Goal: Task Accomplishment & Management: Complete application form

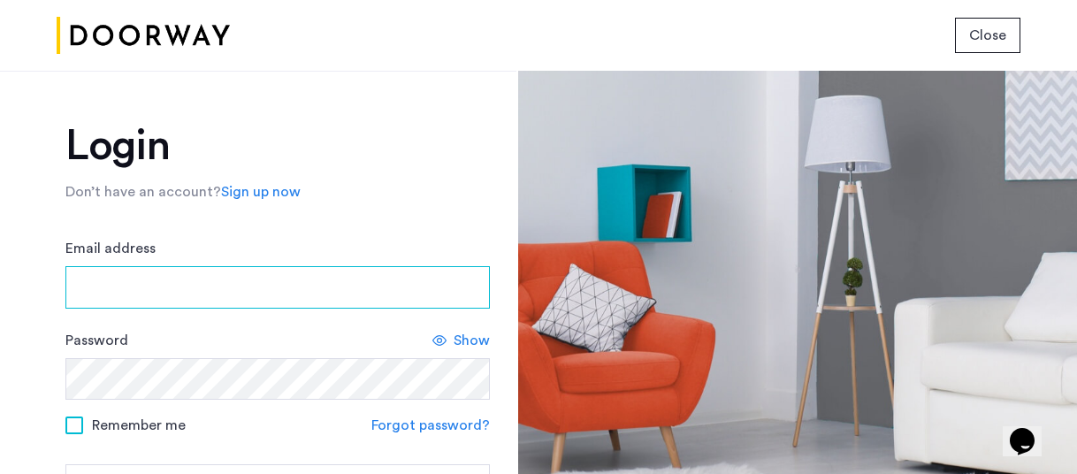
click at [275, 302] on input "Email address" at bounding box center [277, 287] width 425 height 42
type input "**********"
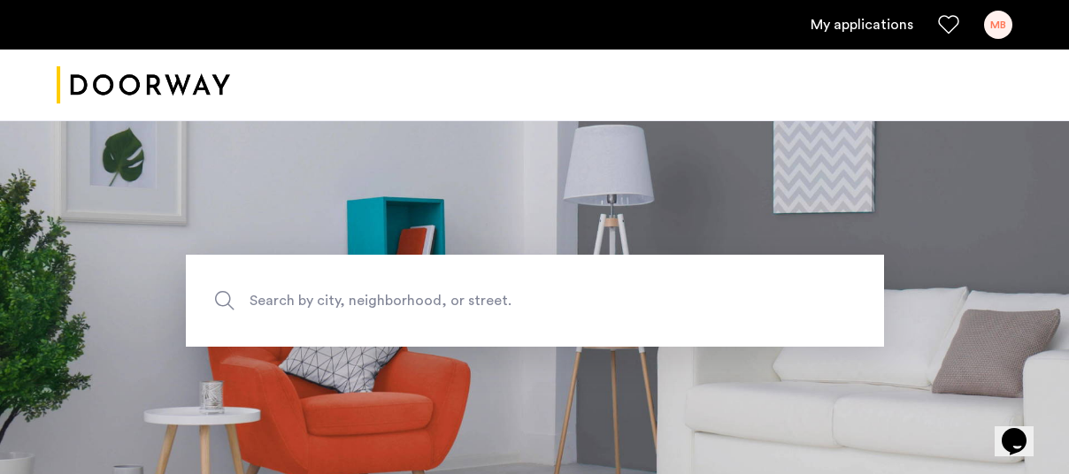
click at [853, 25] on link "My applications" at bounding box center [861, 24] width 103 height 21
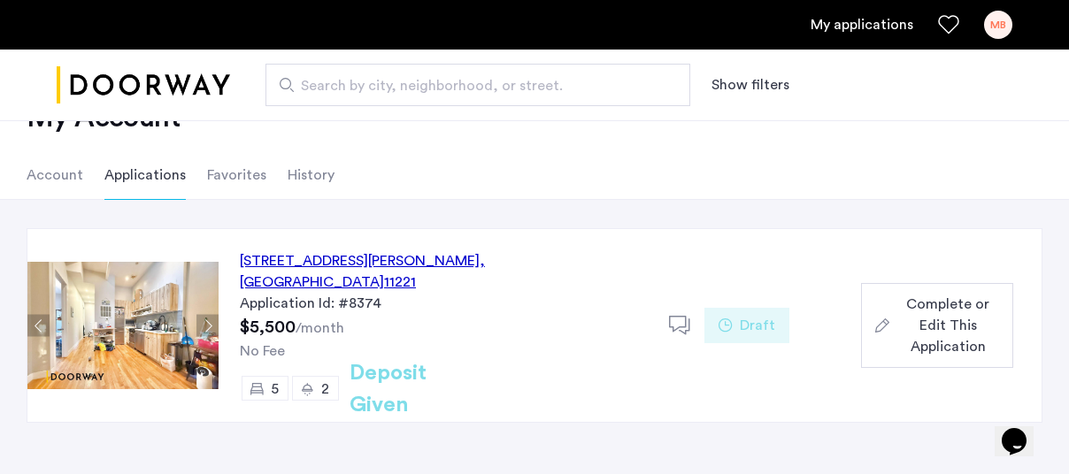
scroll to position [88, 0]
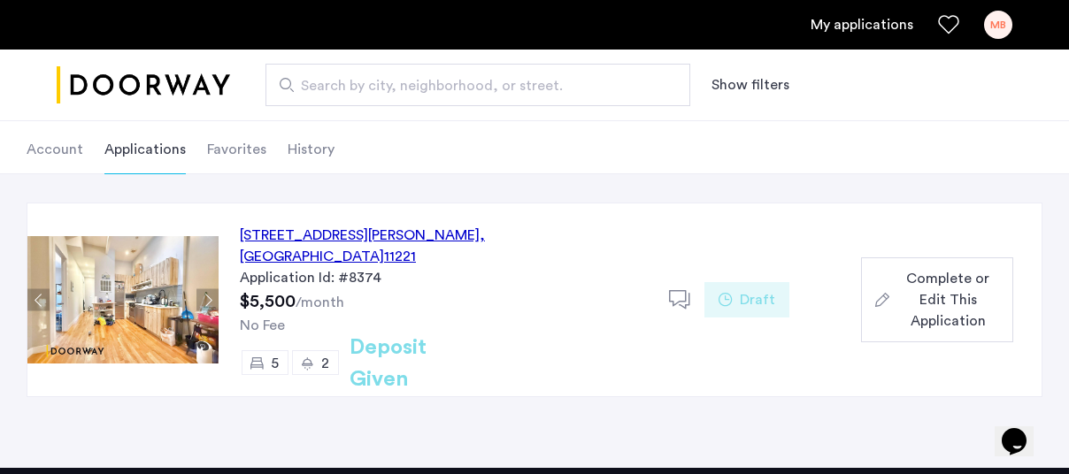
click at [949, 276] on span "Complete or Edit This Application" at bounding box center [947, 300] width 103 height 64
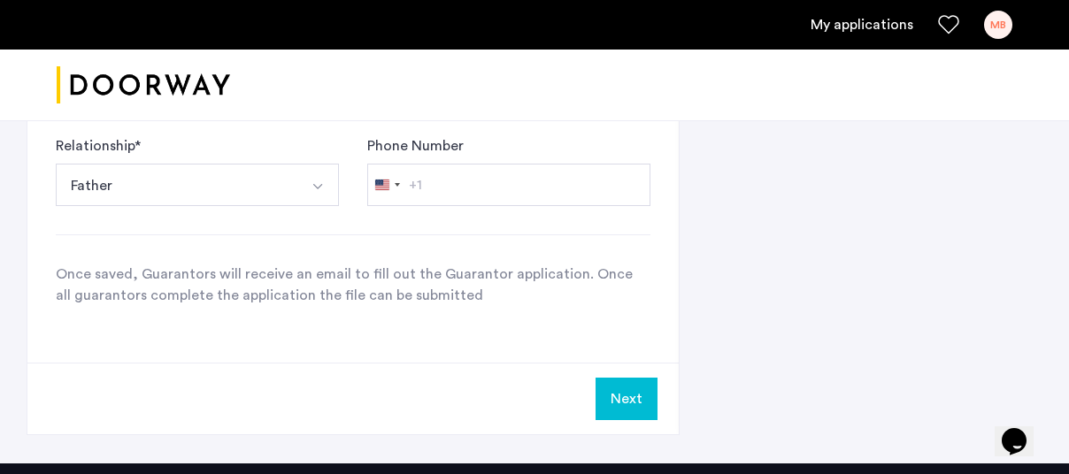
scroll to position [2034, 0]
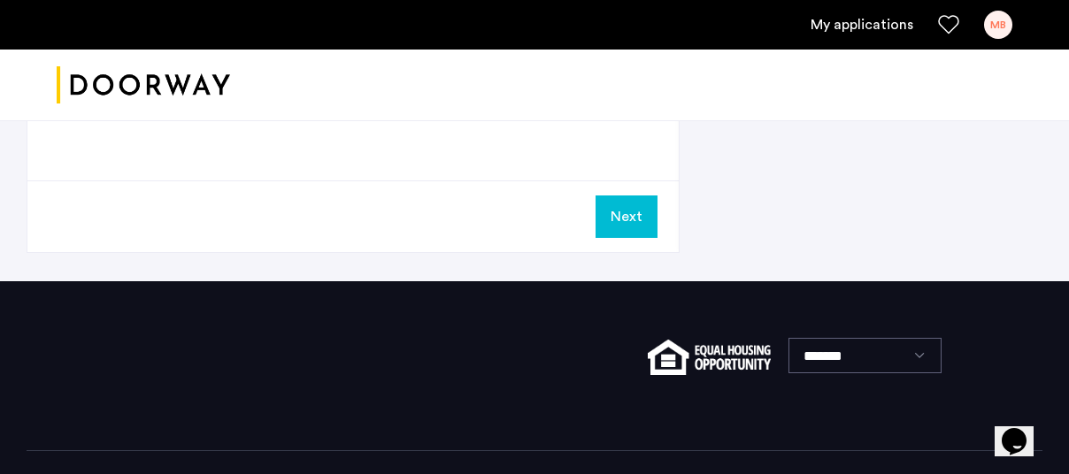
click at [623, 211] on button "Next" at bounding box center [626, 216] width 62 height 42
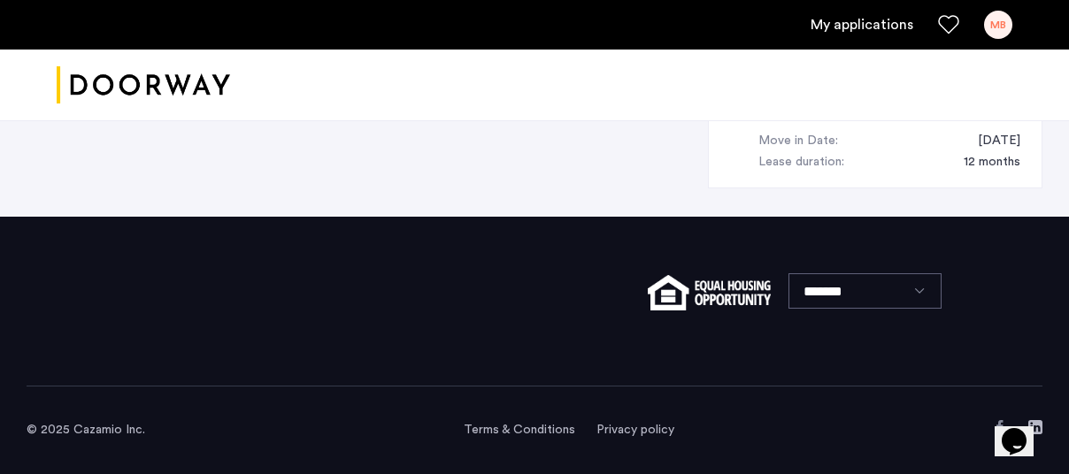
scroll to position [0, 0]
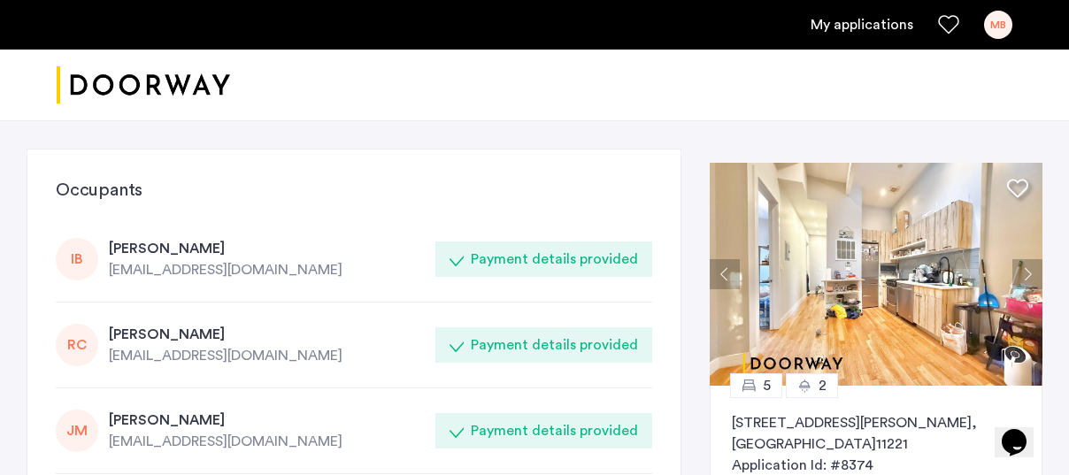
click at [902, 277] on img at bounding box center [875, 274] width 333 height 223
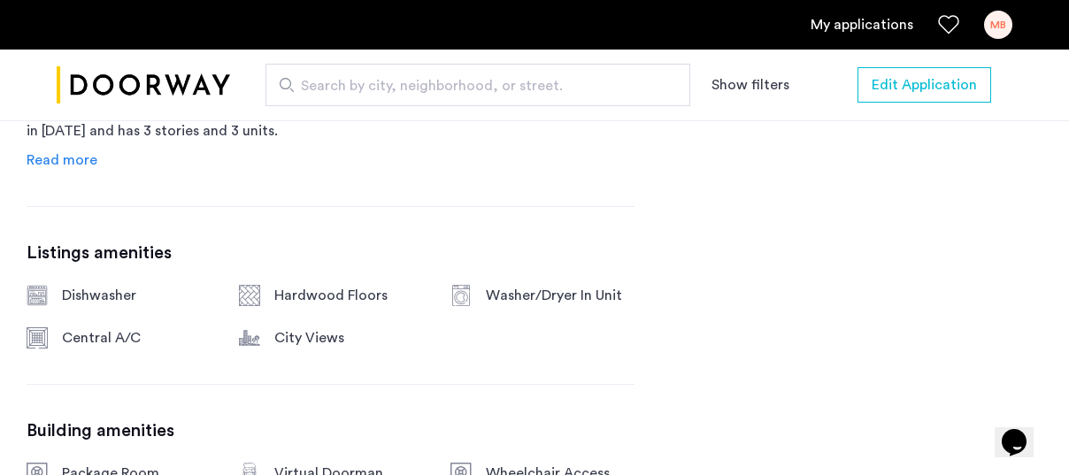
scroll to position [885, 0]
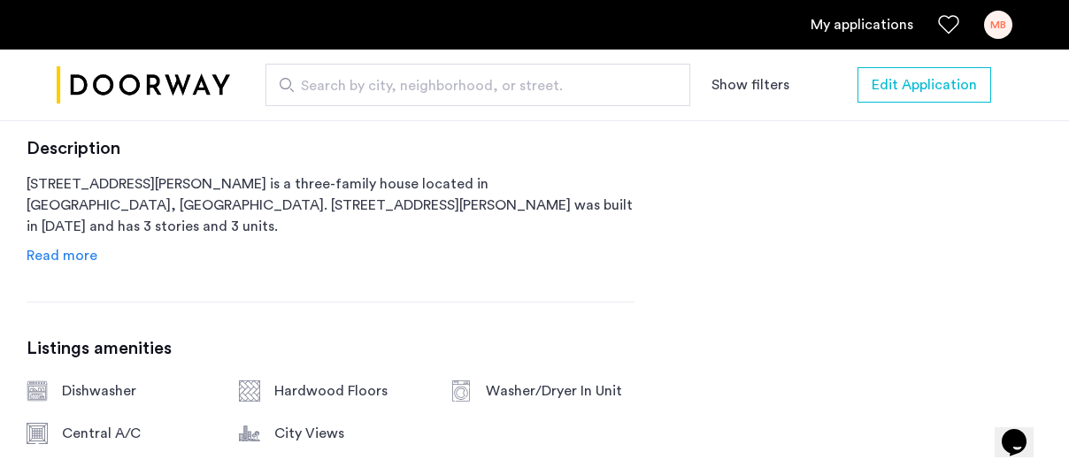
click at [71, 257] on span "Read more" at bounding box center [62, 256] width 71 height 14
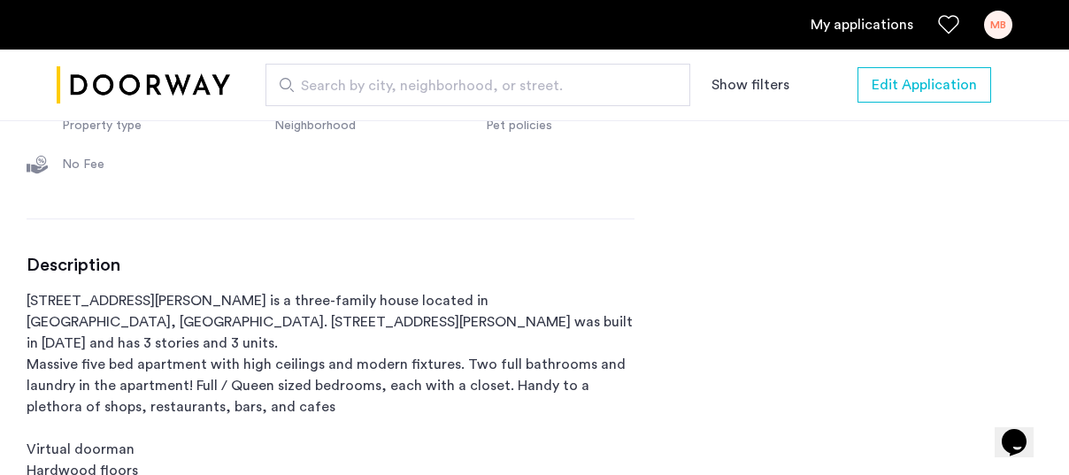
scroll to position [796, 0]
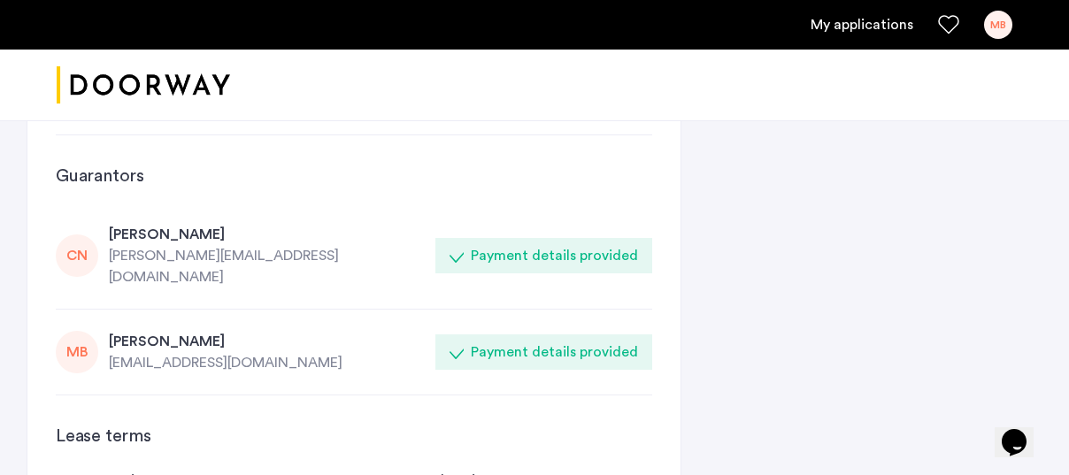
scroll to position [440, 0]
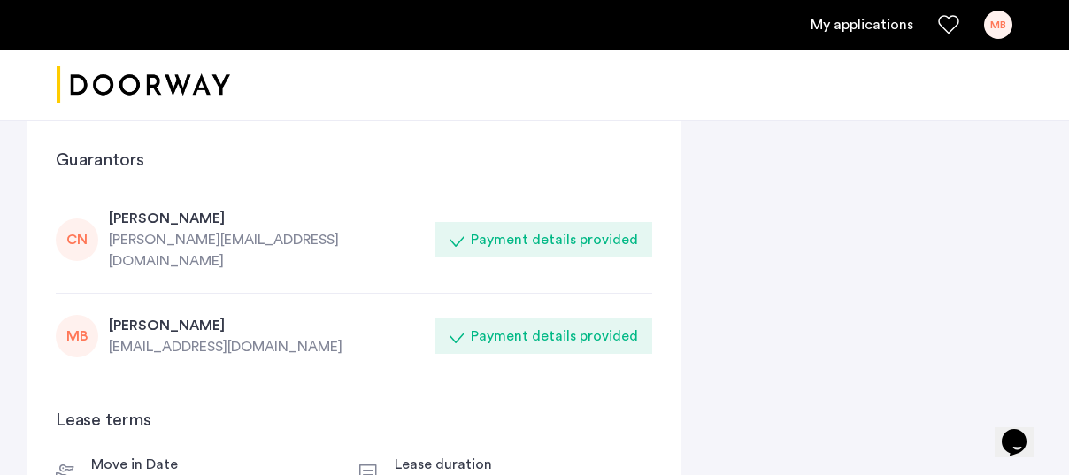
click at [462, 329] on icon at bounding box center [456, 336] width 14 height 14
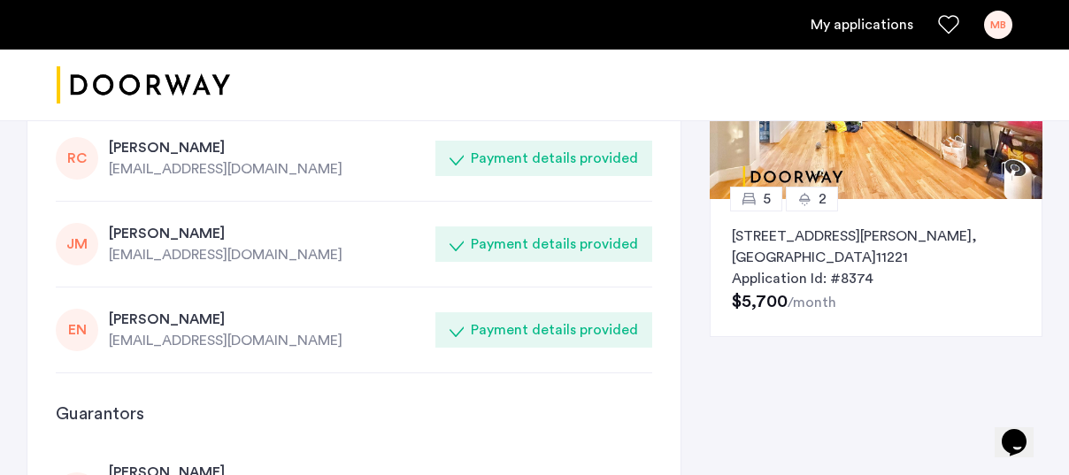
scroll to position [0, 0]
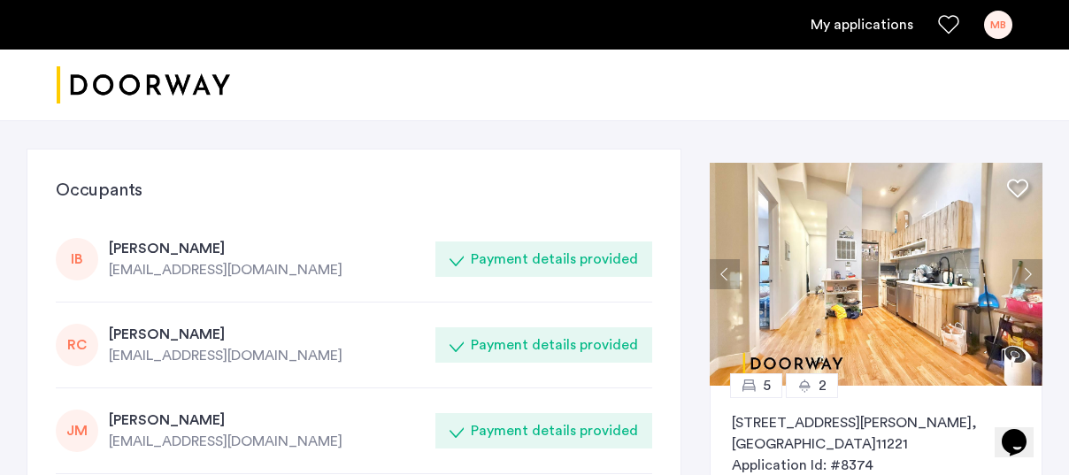
click at [1031, 274] on button "Next apartment" at bounding box center [1027, 274] width 30 height 30
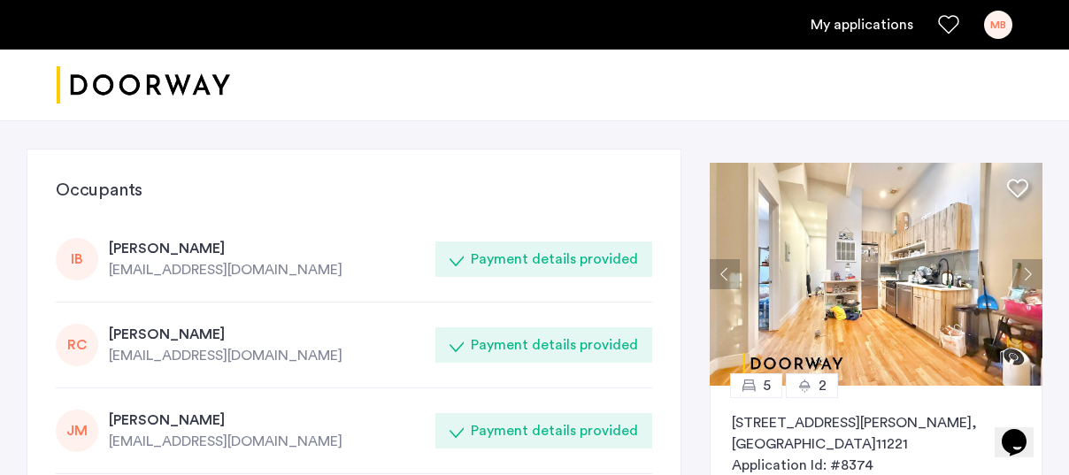
click at [1031, 274] on button "Next apartment" at bounding box center [1027, 274] width 30 height 30
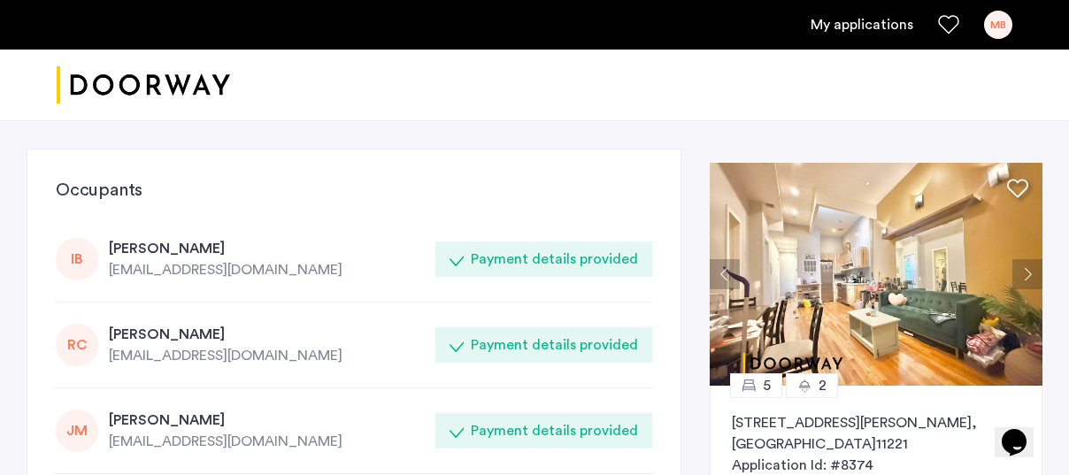
click at [1030, 273] on button "Next apartment" at bounding box center [1027, 274] width 30 height 30
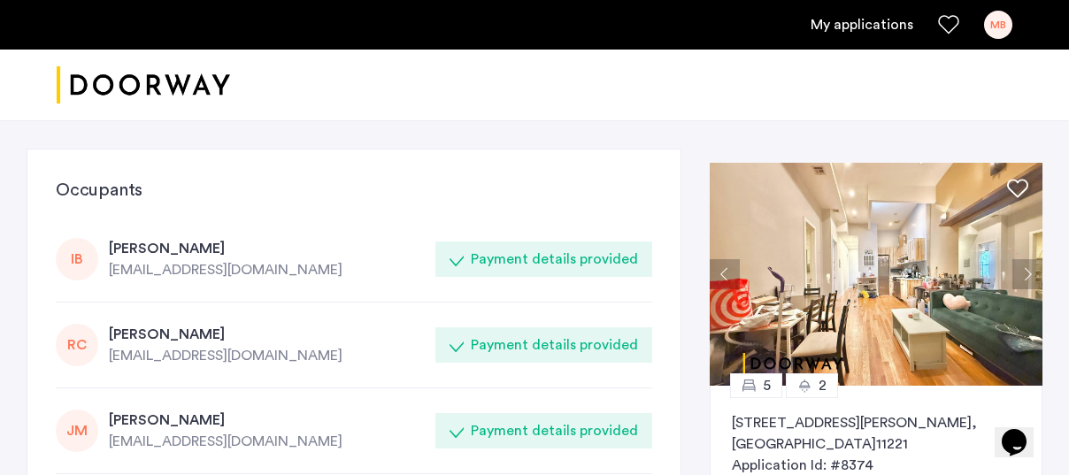
click at [1027, 273] on button "Next apartment" at bounding box center [1027, 274] width 30 height 30
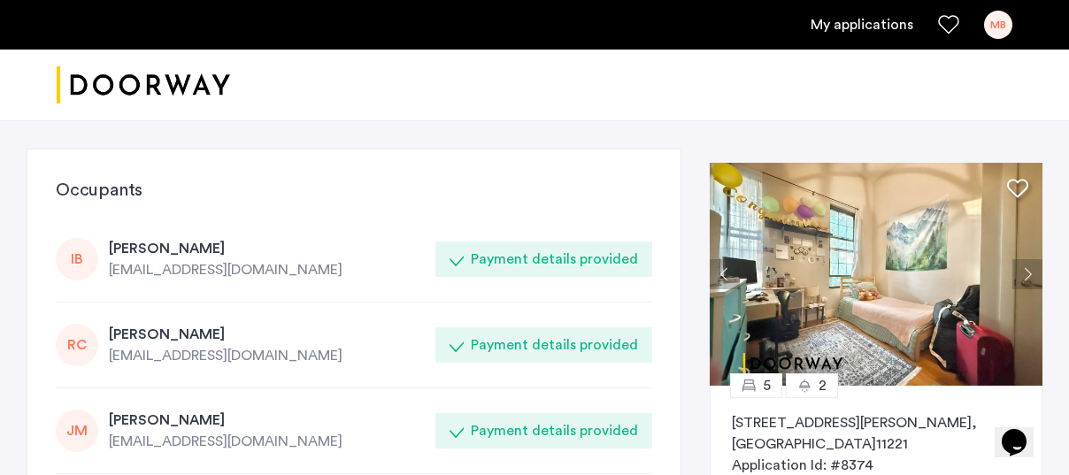
click at [1023, 272] on button "Next apartment" at bounding box center [1027, 274] width 30 height 30
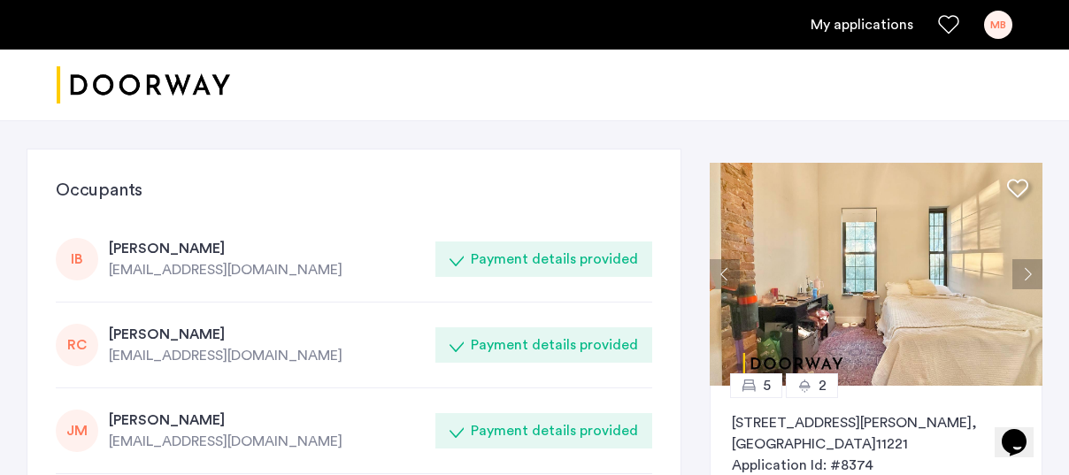
click at [1023, 272] on button "Next apartment" at bounding box center [1027, 274] width 30 height 30
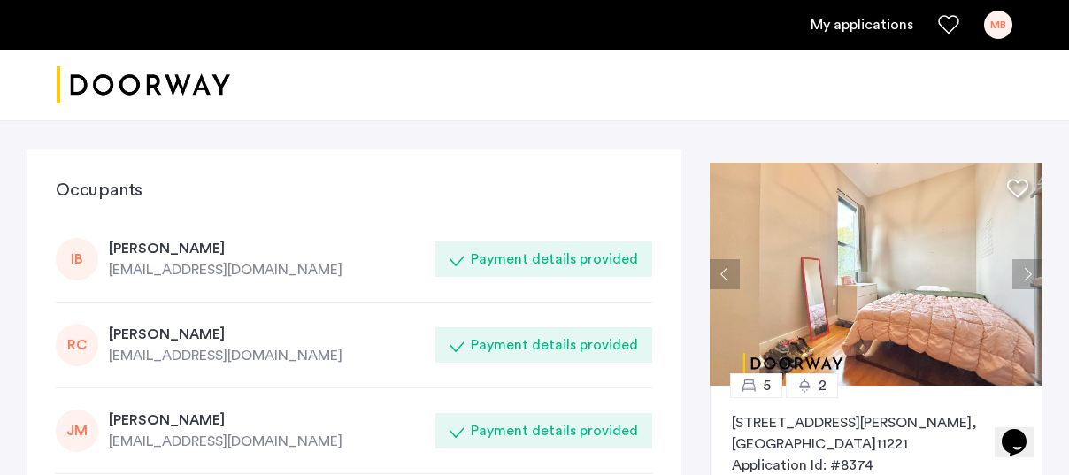
click at [1023, 272] on button "Next apartment" at bounding box center [1027, 274] width 30 height 30
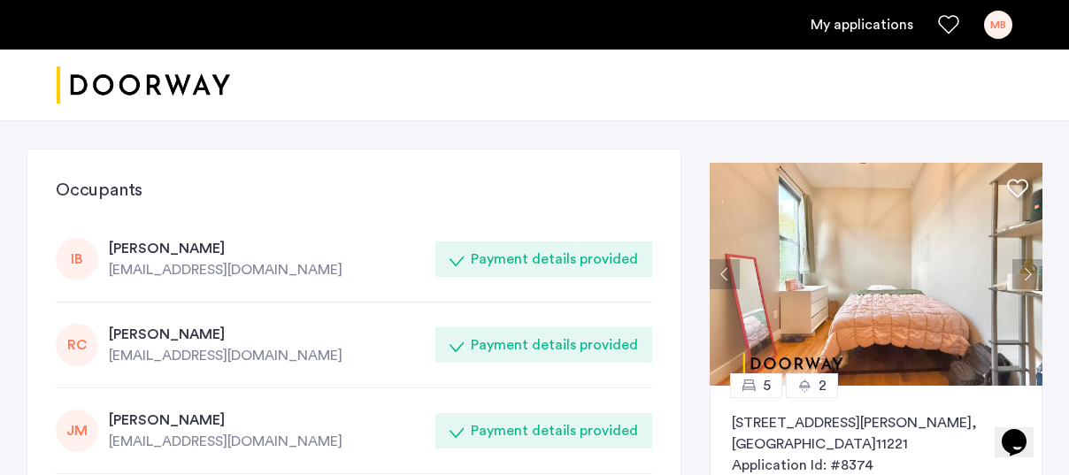
click at [1023, 272] on button "Next apartment" at bounding box center [1027, 274] width 30 height 30
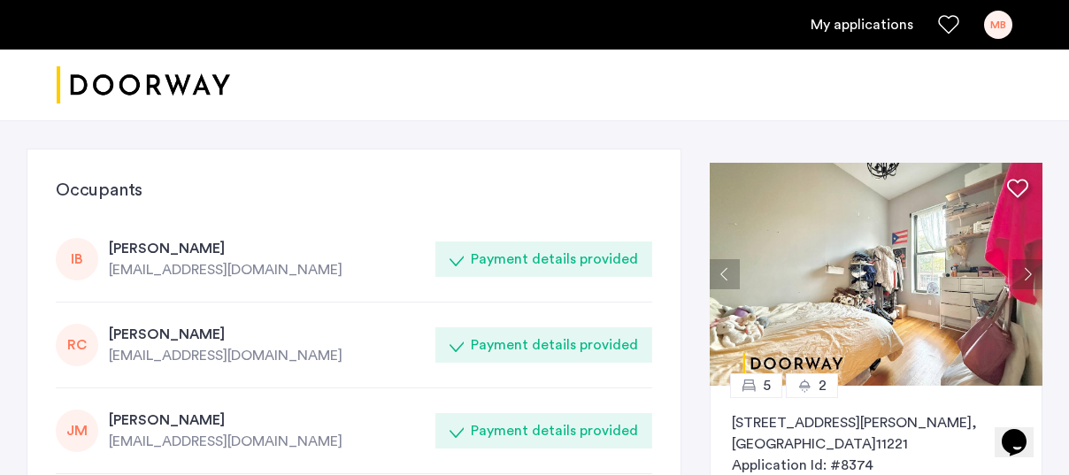
click at [1023, 272] on button "Next apartment" at bounding box center [1027, 274] width 30 height 30
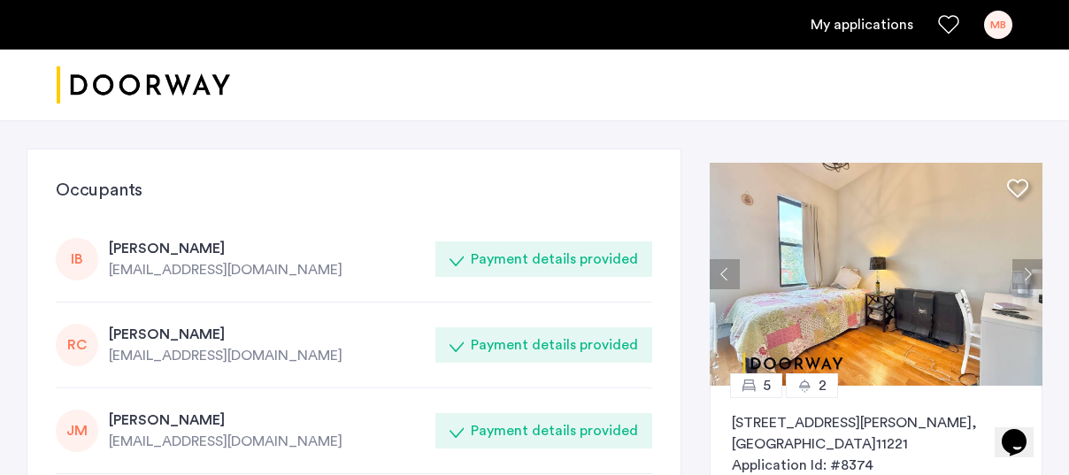
click at [1023, 272] on button "Next apartment" at bounding box center [1027, 274] width 30 height 30
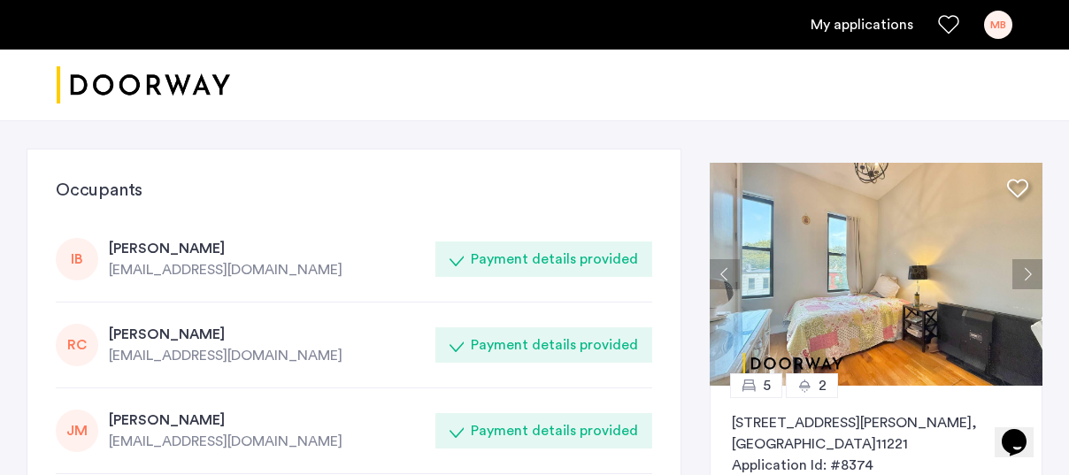
click at [1023, 272] on button "Next apartment" at bounding box center [1027, 274] width 30 height 30
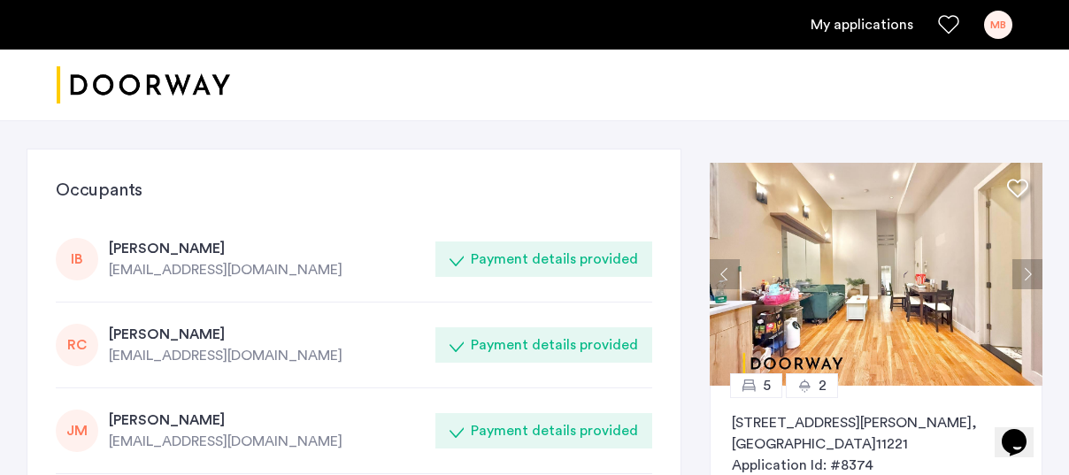
click at [1023, 275] on button "Next apartment" at bounding box center [1027, 274] width 30 height 30
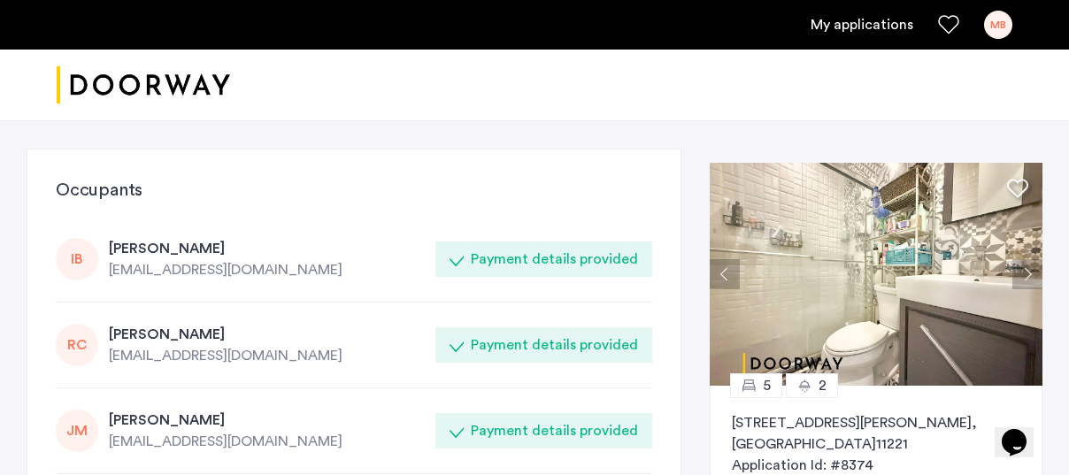
click at [1023, 275] on button "Next apartment" at bounding box center [1027, 274] width 30 height 30
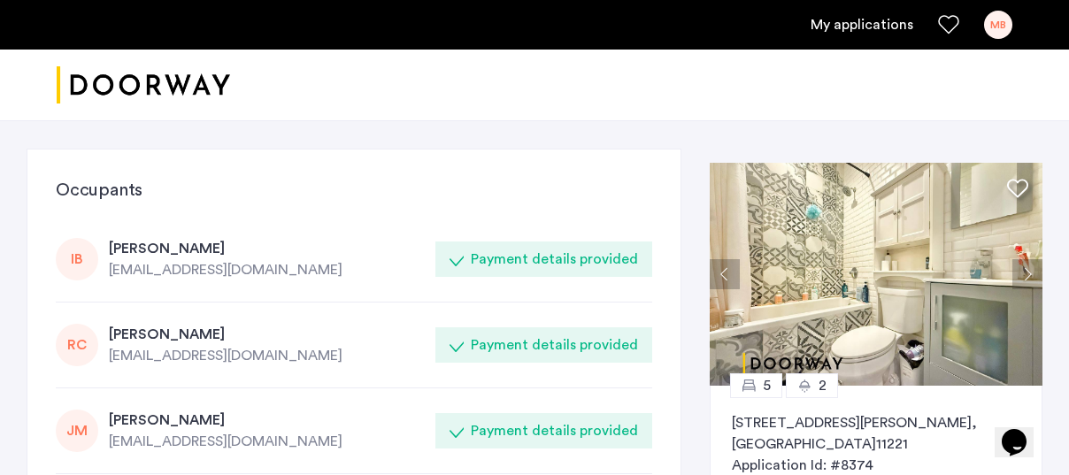
click at [1023, 275] on button "Next apartment" at bounding box center [1027, 274] width 30 height 30
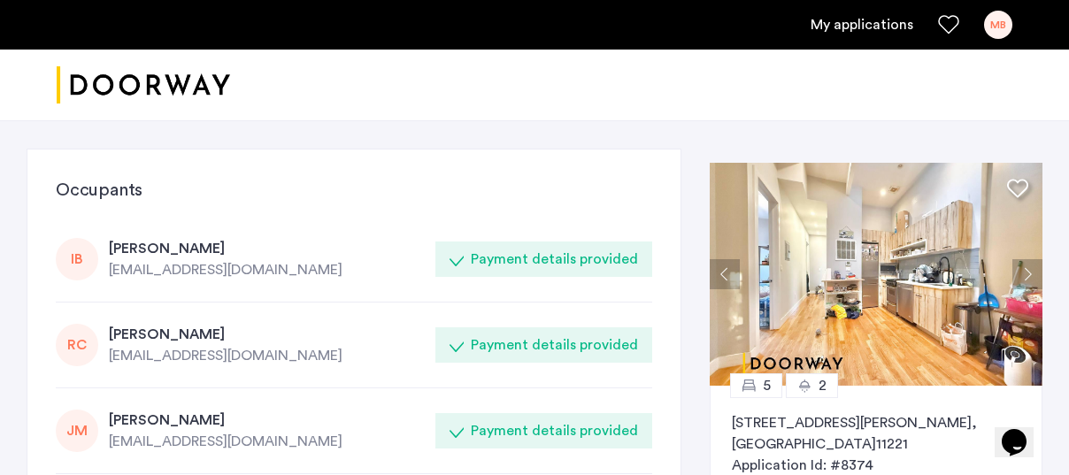
click at [1023, 275] on button "Next apartment" at bounding box center [1027, 274] width 30 height 30
